Goal: Information Seeking & Learning: Find specific fact

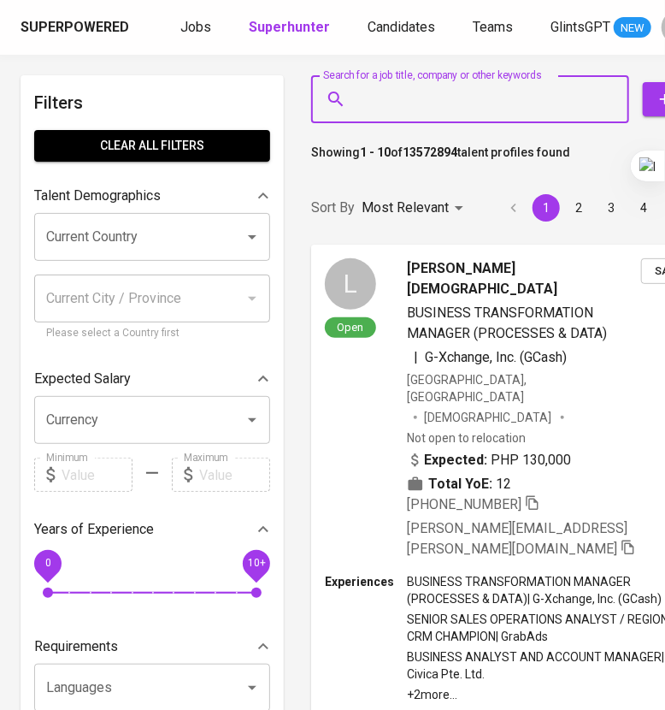
click at [432, 109] on input "Search for a job title, company or other keywords" at bounding box center [474, 99] width 243 height 32
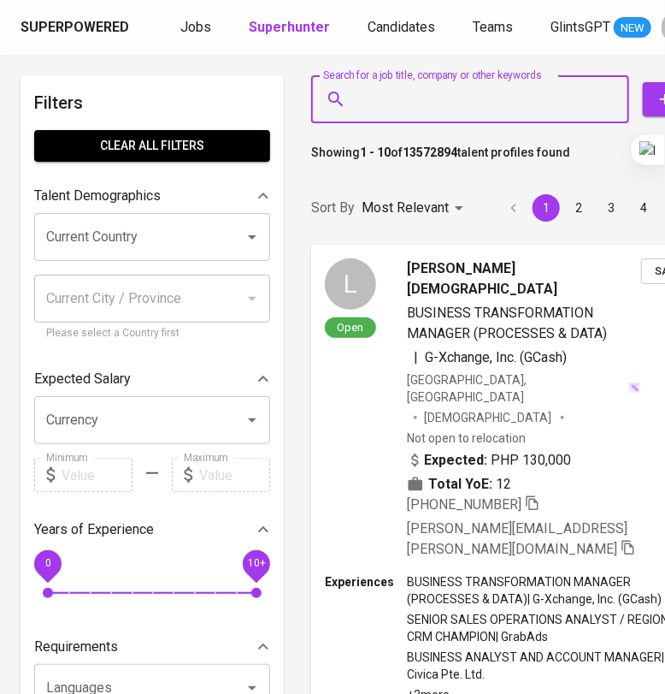
paste input "[EMAIL_ADDRESS][DOMAIN_NAME]"
type input "[EMAIL_ADDRESS][DOMAIN_NAME]"
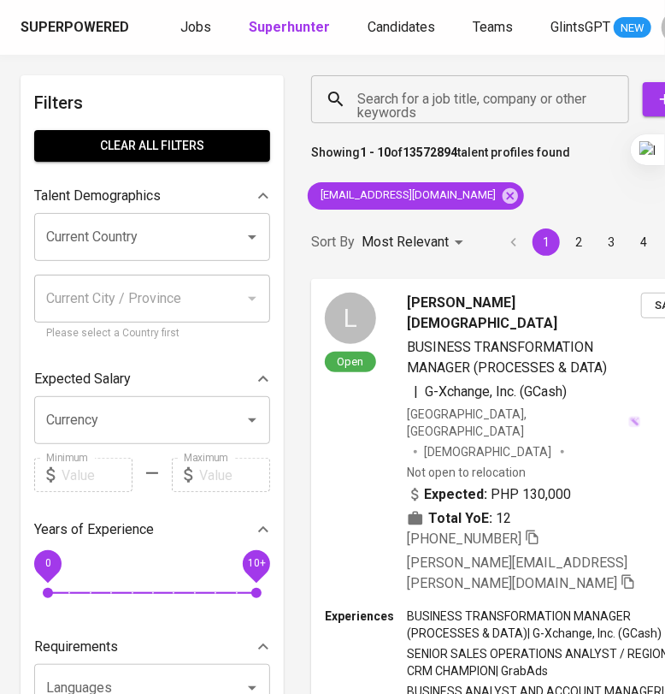
click at [431, 266] on div "Sort By Most Relevant MOST_RELEVANT 1 2 3 4 5 … 1000" at bounding box center [556, 242] width 510 height 52
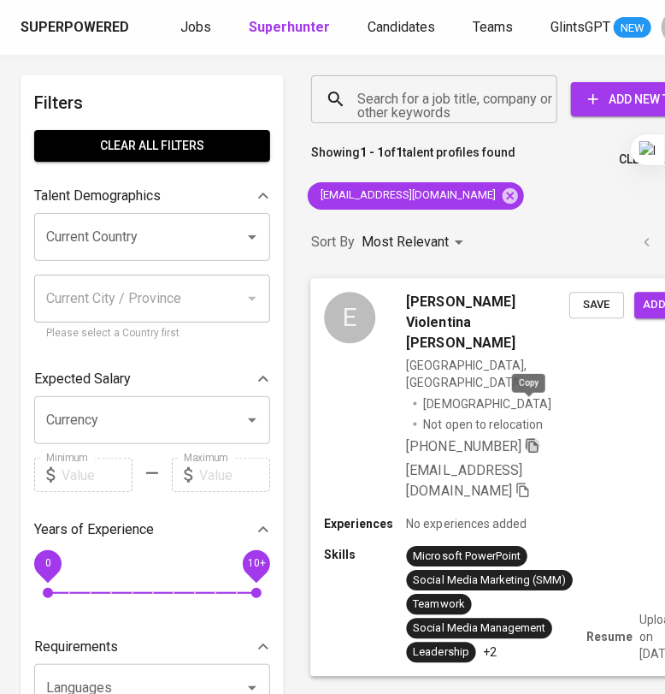
click at [528, 437] on icon "button" at bounding box center [532, 444] width 15 height 15
click at [570, 408] on div "E [PERSON_NAME] [PERSON_NAME] [GEOGRAPHIC_DATA], [GEOGRAPHIC_DATA] [DEMOGRAPHIC…" at bounding box center [519, 396] width 418 height 237
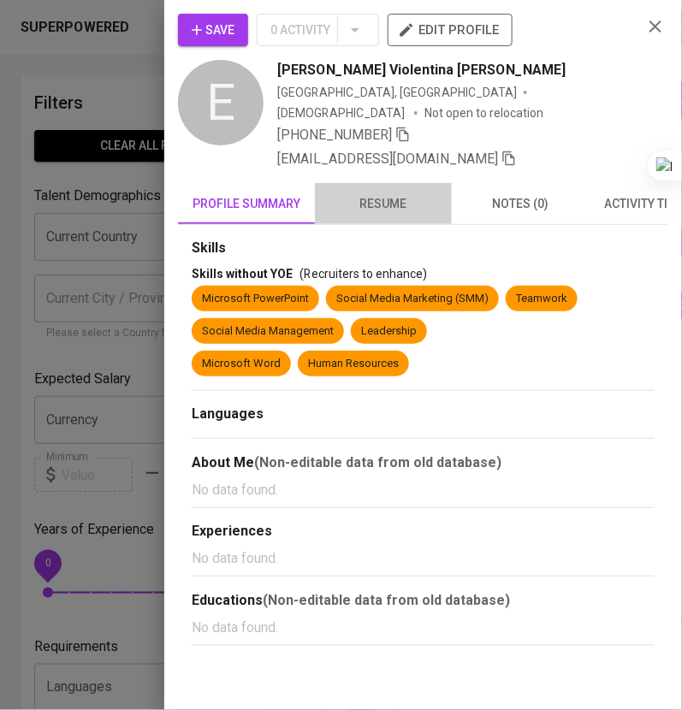
click at [402, 193] on span "resume" at bounding box center [383, 203] width 116 height 21
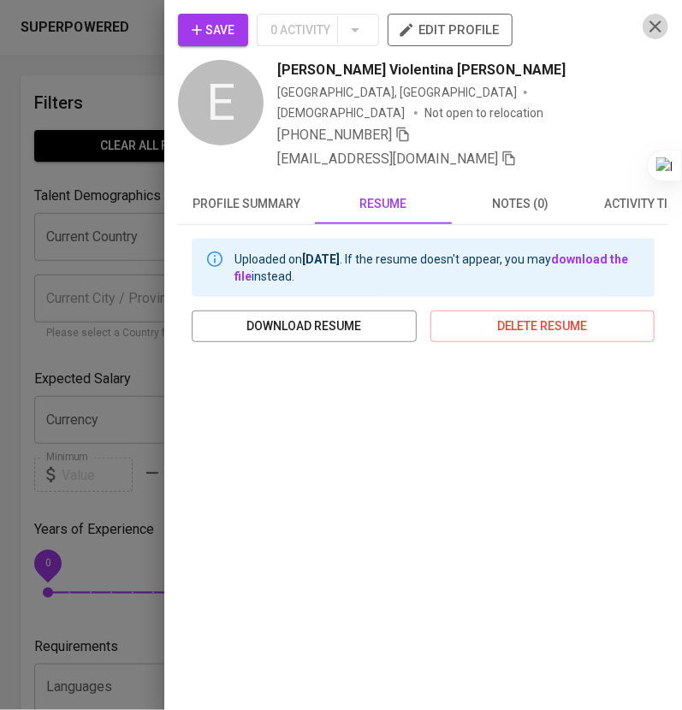
click at [645, 34] on icon "button" at bounding box center [655, 26] width 21 height 21
